Goal: Information Seeking & Learning: Learn about a topic

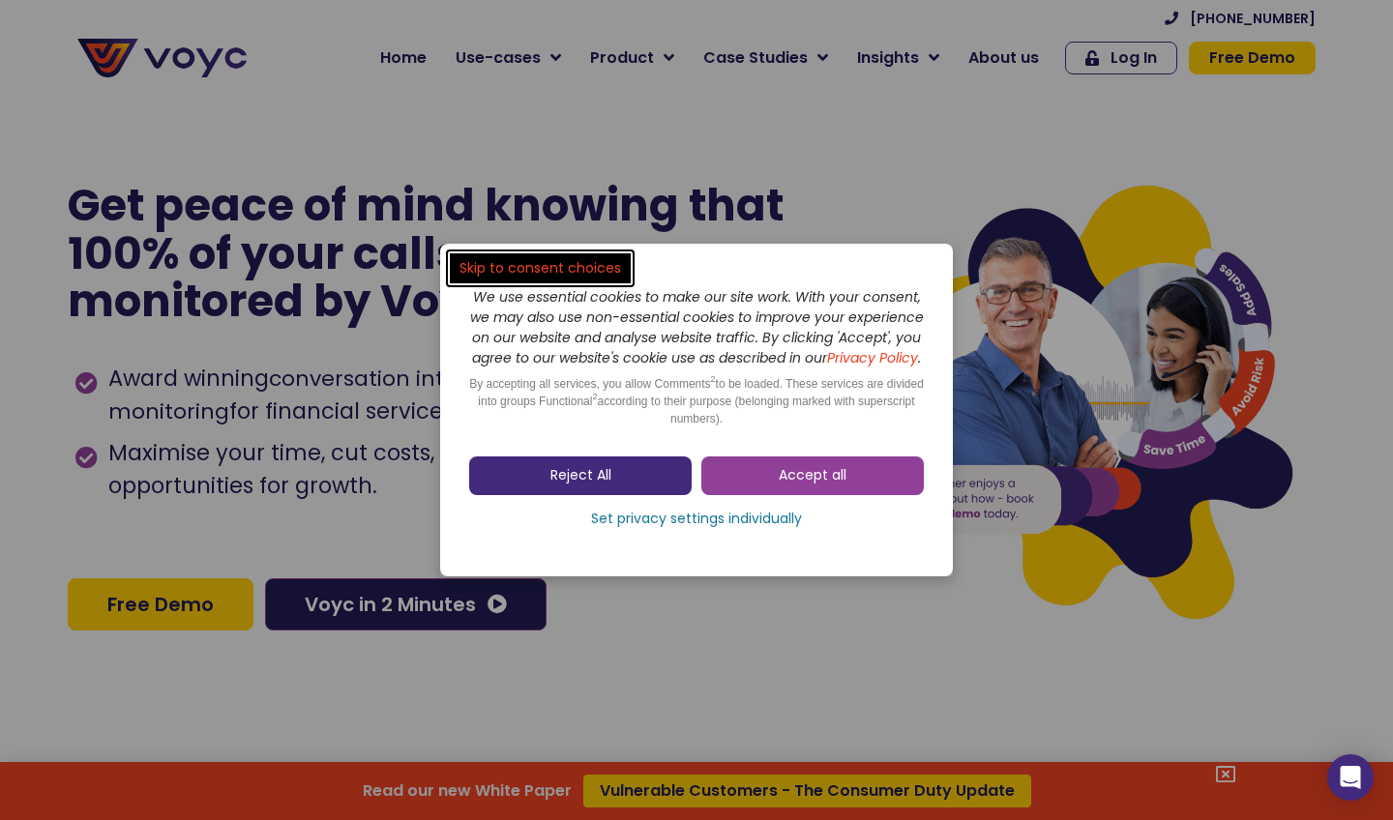
click at [597, 486] on span "Reject All" at bounding box center [580, 475] width 61 height 19
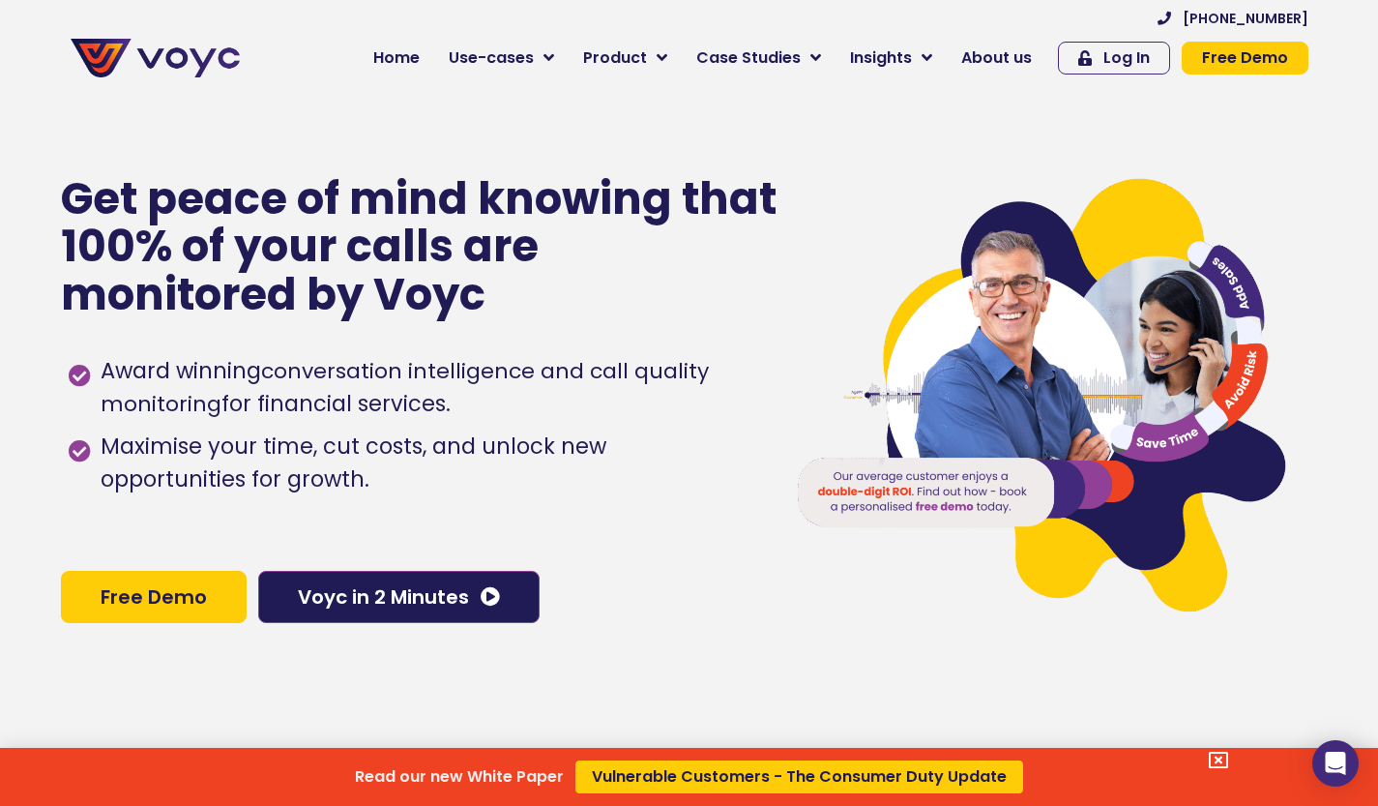
click at [391, 609] on div "Read our new White Paper Vulnerable Customers - The Consumer Duty Update" at bounding box center [689, 403] width 1378 height 806
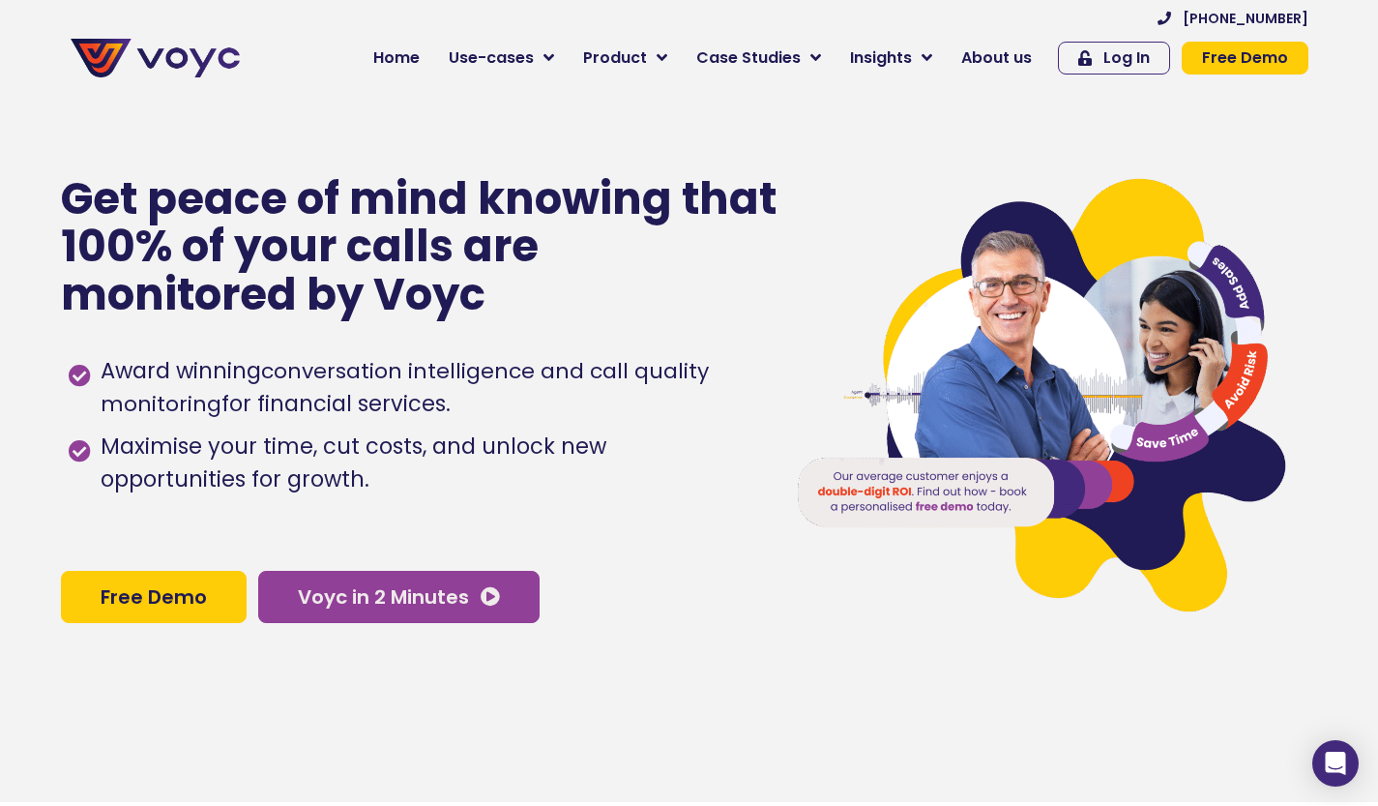
click at [477, 604] on span "Voyc in 2 Minutes" at bounding box center [399, 596] width 202 height 19
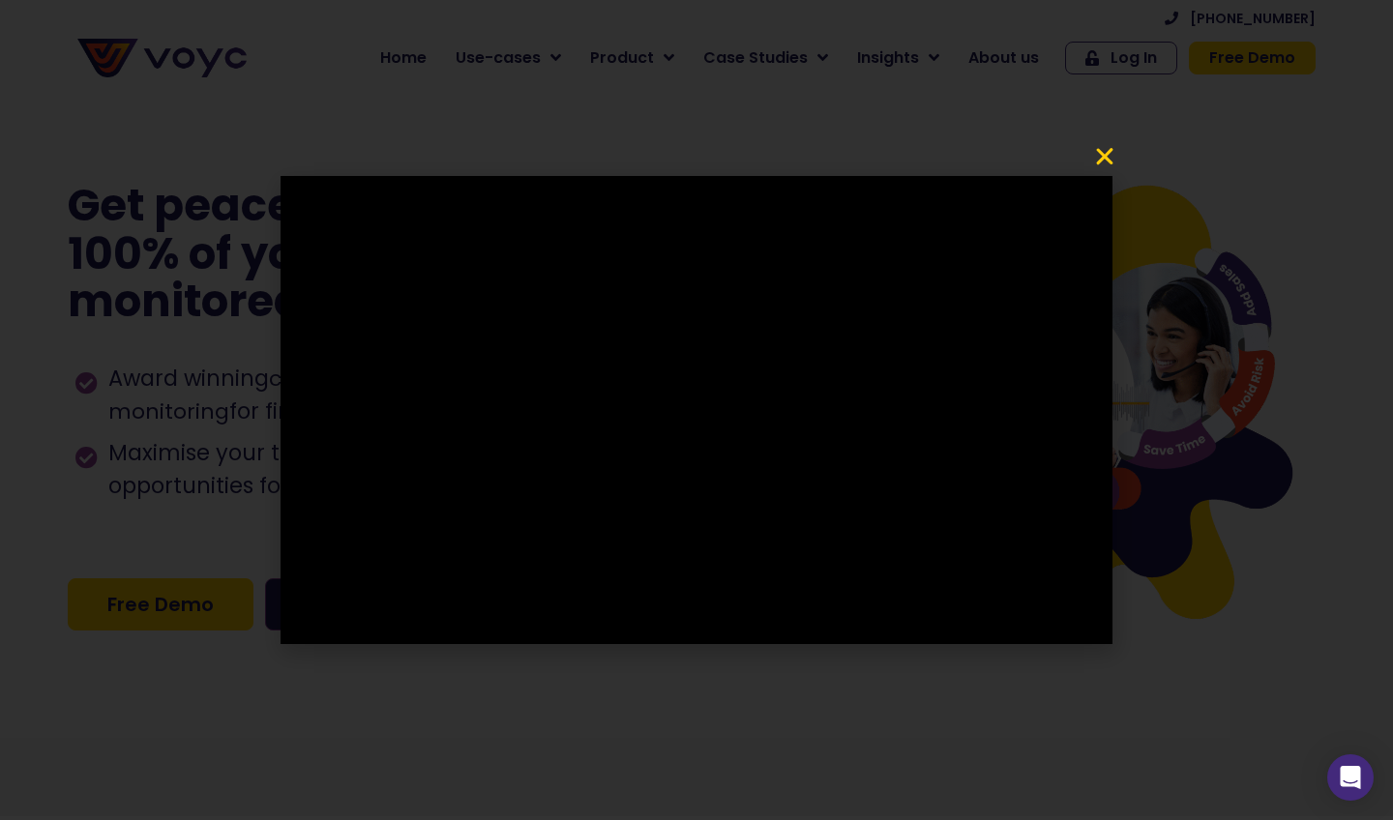
click at [1109, 157] on icon "Close" at bounding box center [1104, 156] width 23 height 23
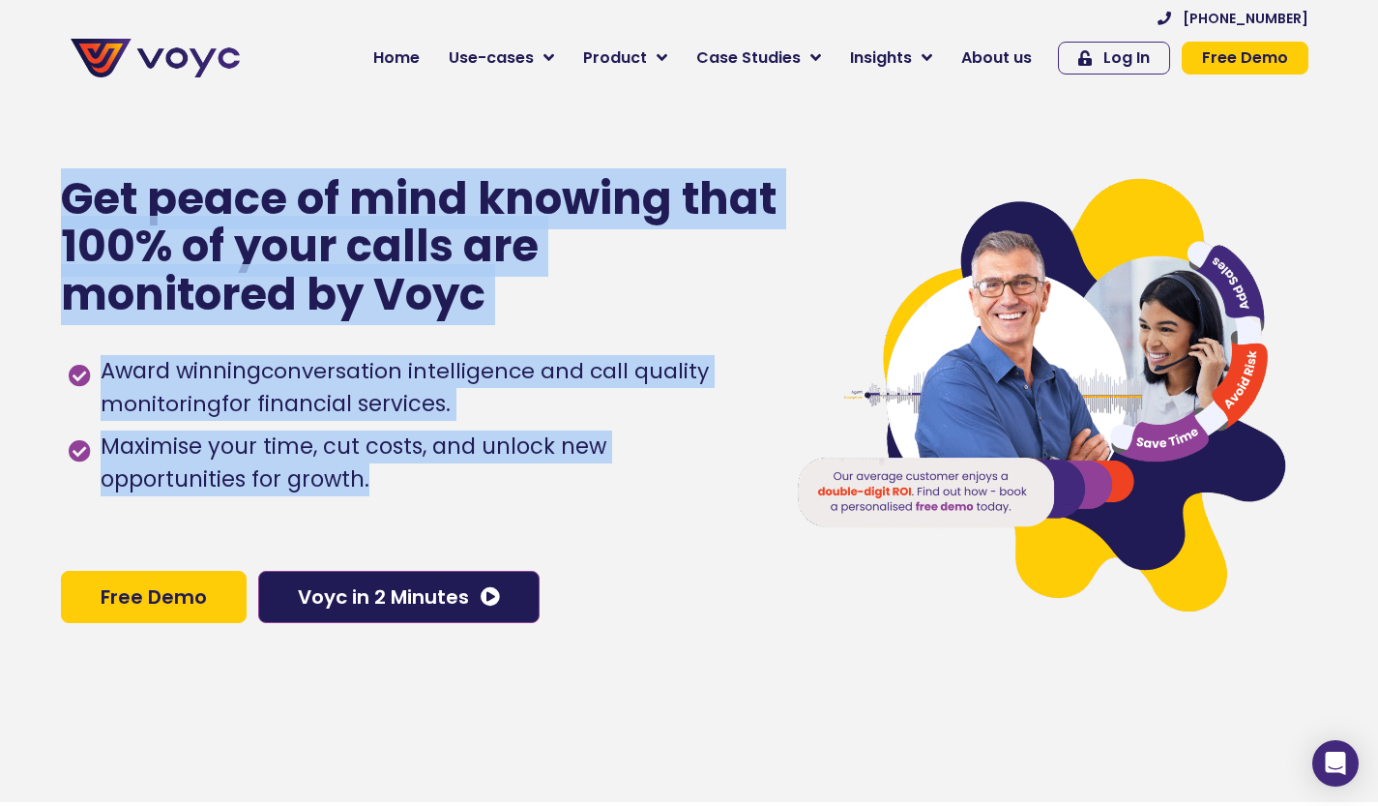
drag, startPoint x: 69, startPoint y: 200, endPoint x: 228, endPoint y: 496, distance: 336.3
click at [228, 496] on div "Get peace of mind knowing that 100% of your calls are monitored by Voyc Award w…" at bounding box center [413, 399] width 704 height 806
copy div "Get peace of mind knowing that 100% of your calls are monitored by Voyc Award w…"
click at [1012, 59] on span "About us" at bounding box center [996, 57] width 71 height 23
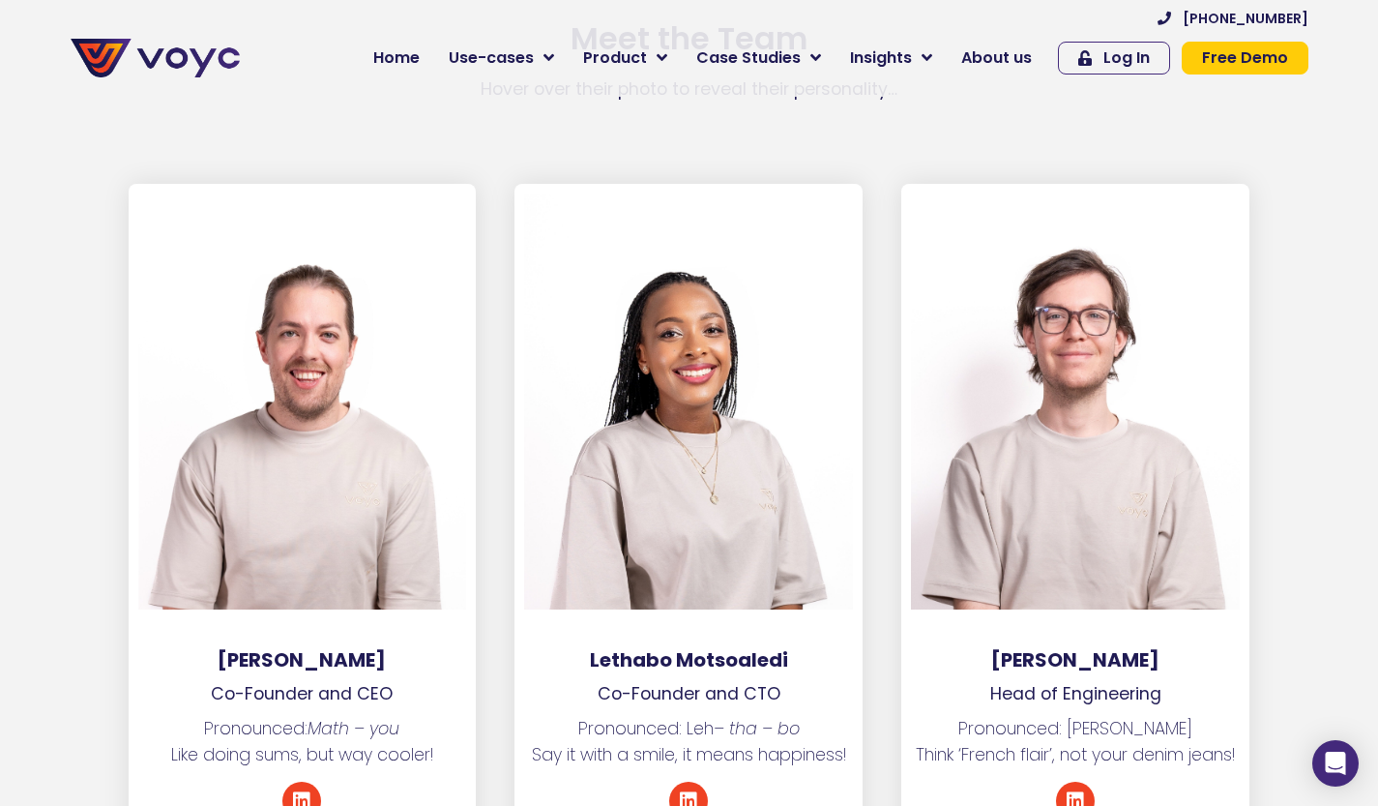
scroll to position [2635, 3]
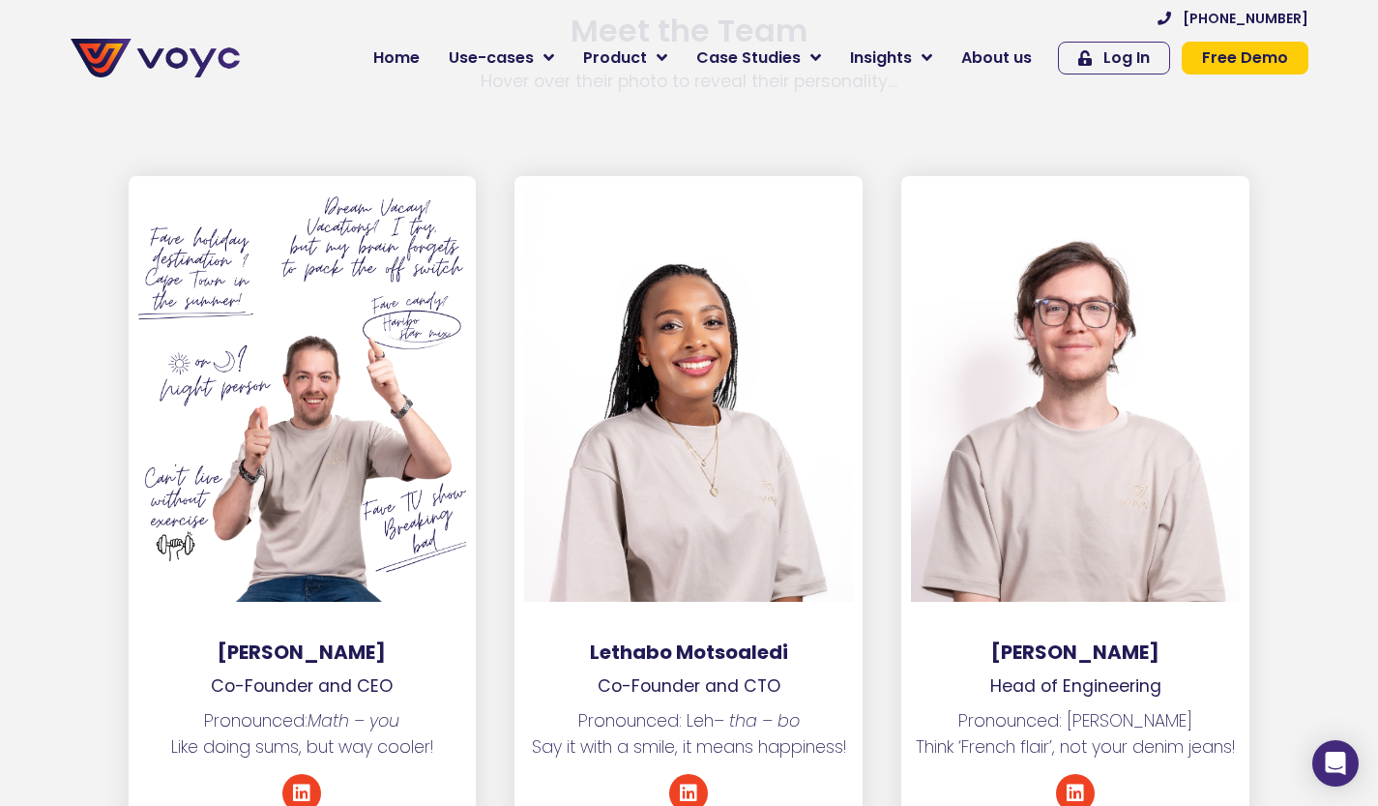
click at [343, 519] on div at bounding box center [302, 394] width 329 height 416
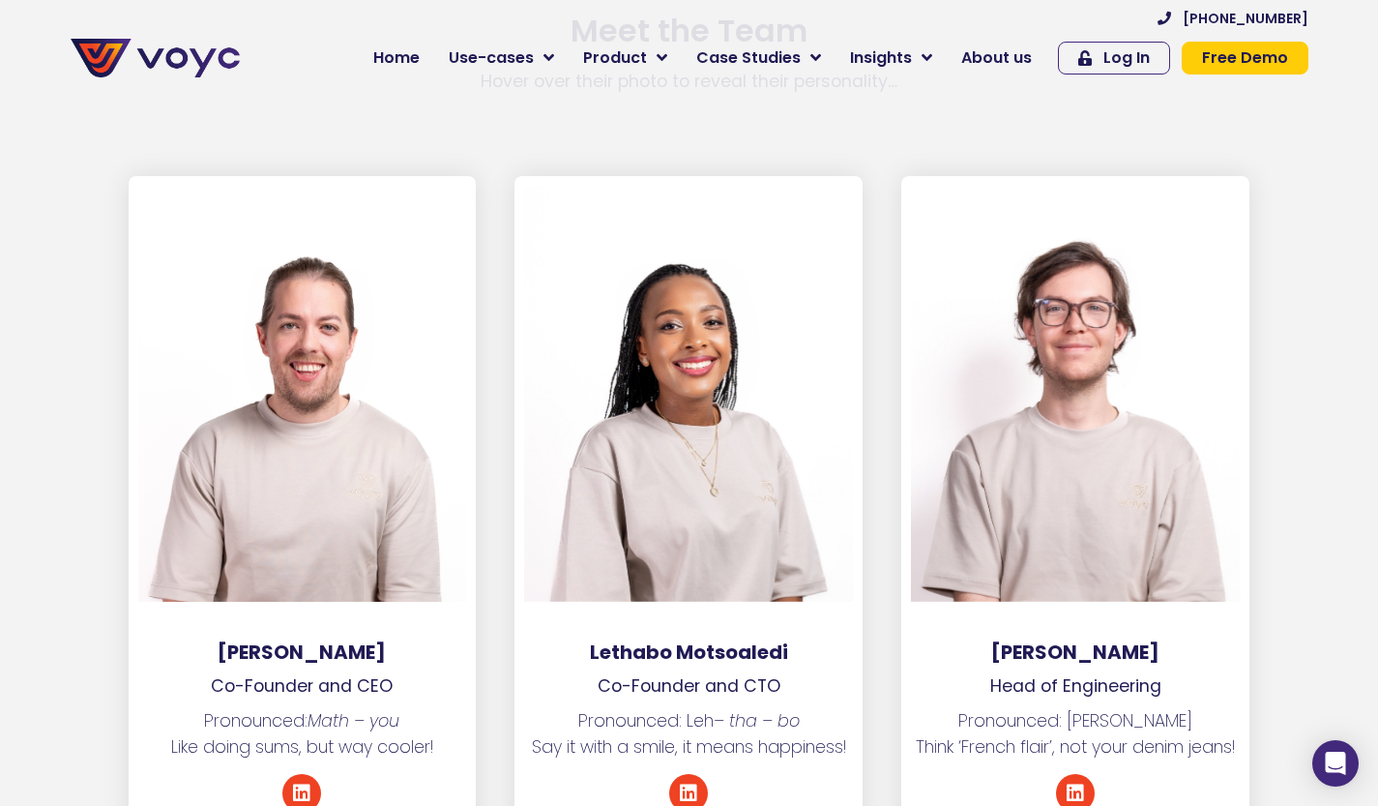
click at [300, 640] on h3 "[PERSON_NAME]" at bounding box center [303, 651] width 348 height 23
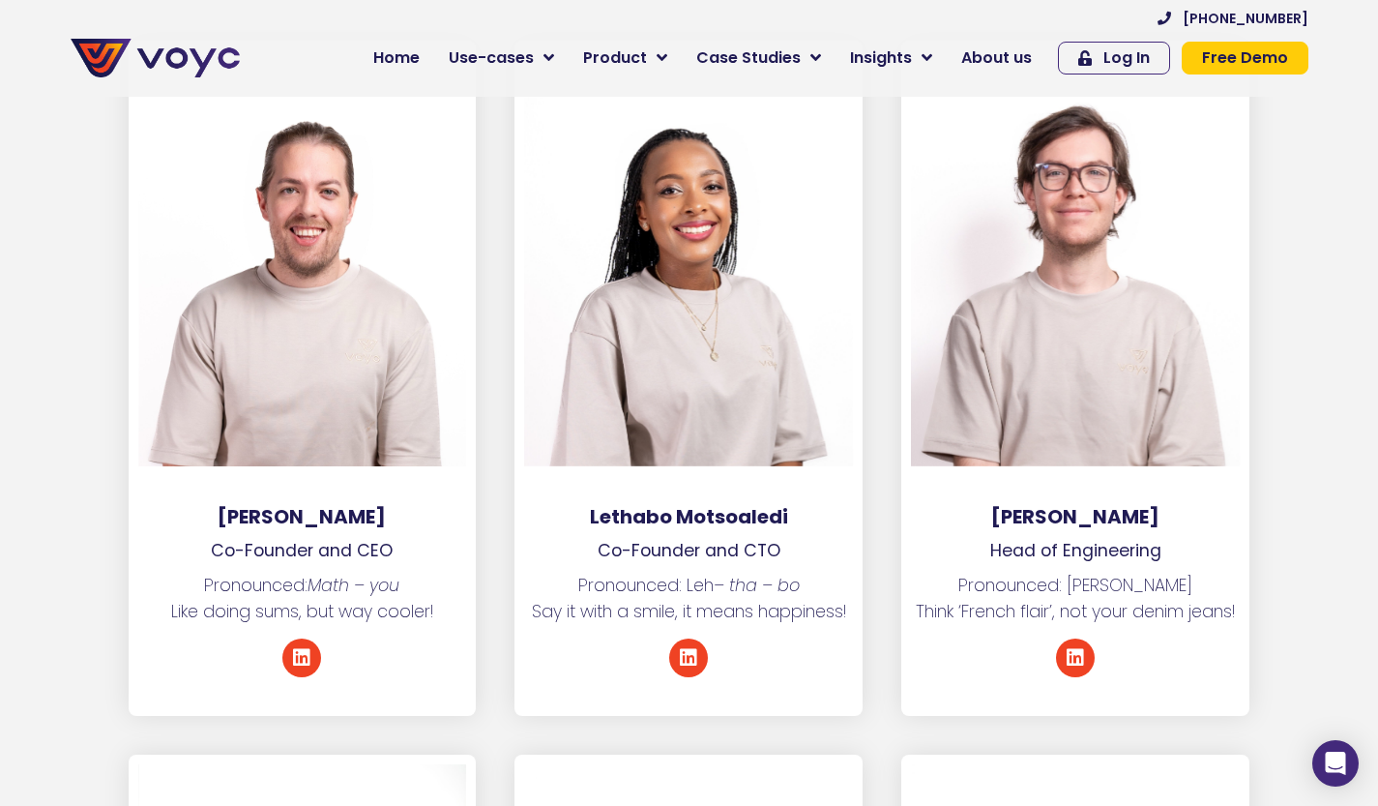
scroll to position [2774, 3]
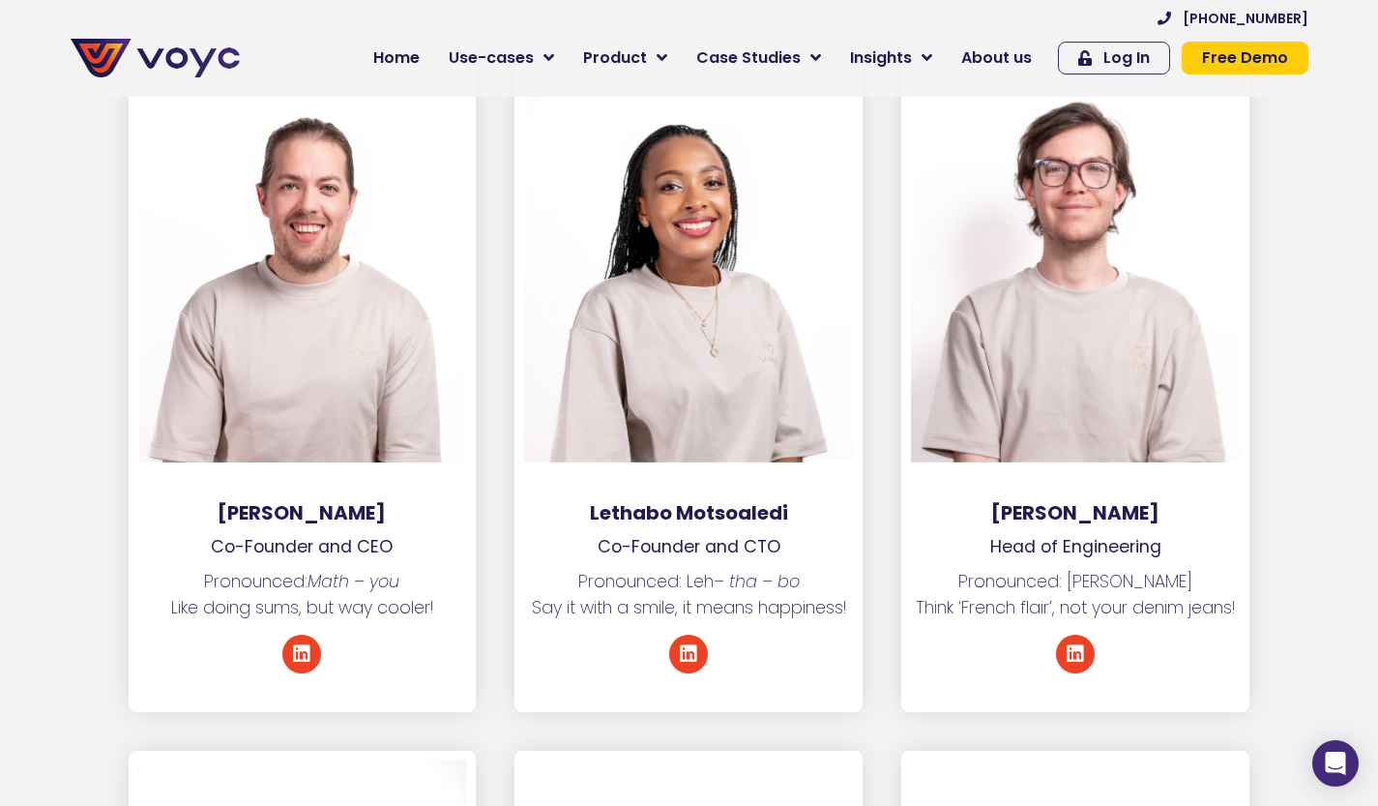
click at [337, 576] on p "Pronounced: Math – you Like doing sums, but way cooler!" at bounding box center [303, 594] width 348 height 51
click at [379, 576] on p "Pronounced: Math – you Like doing sums, but way cooler!" at bounding box center [303, 594] width 348 height 51
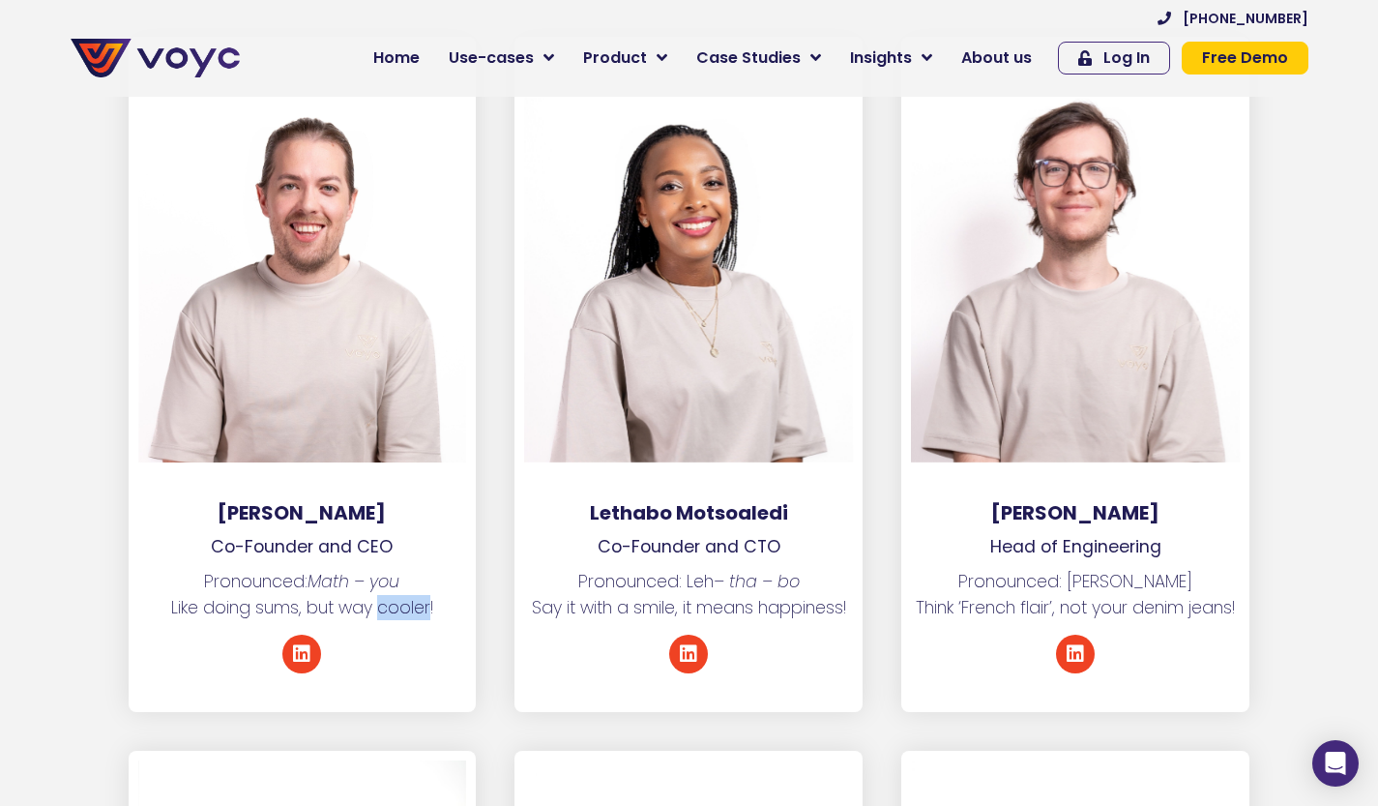
click at [379, 576] on p "Pronounced: Math – you Like doing sums, but way cooler!" at bounding box center [303, 594] width 348 height 51
